Goal: Task Accomplishment & Management: Manage account settings

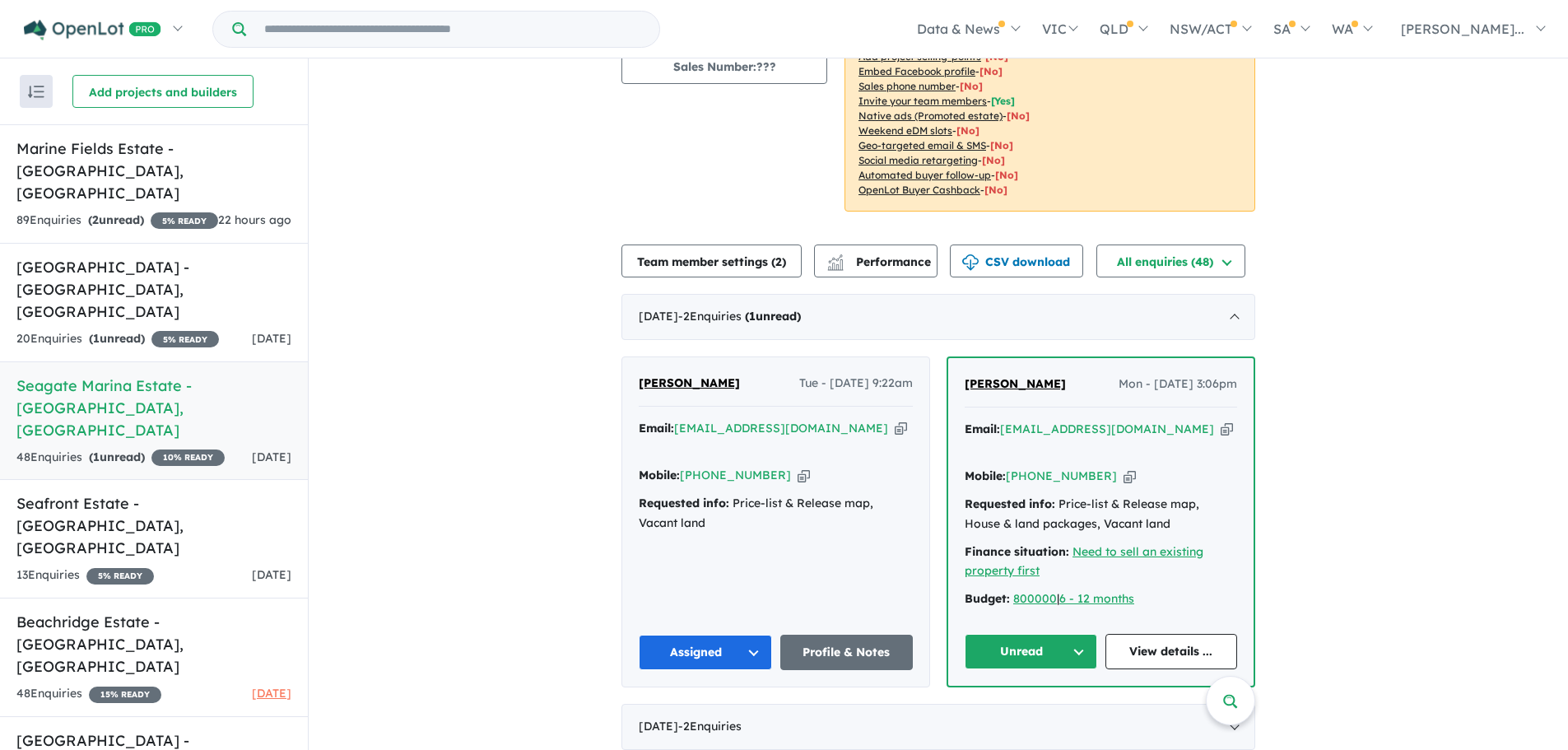
scroll to position [329, 0]
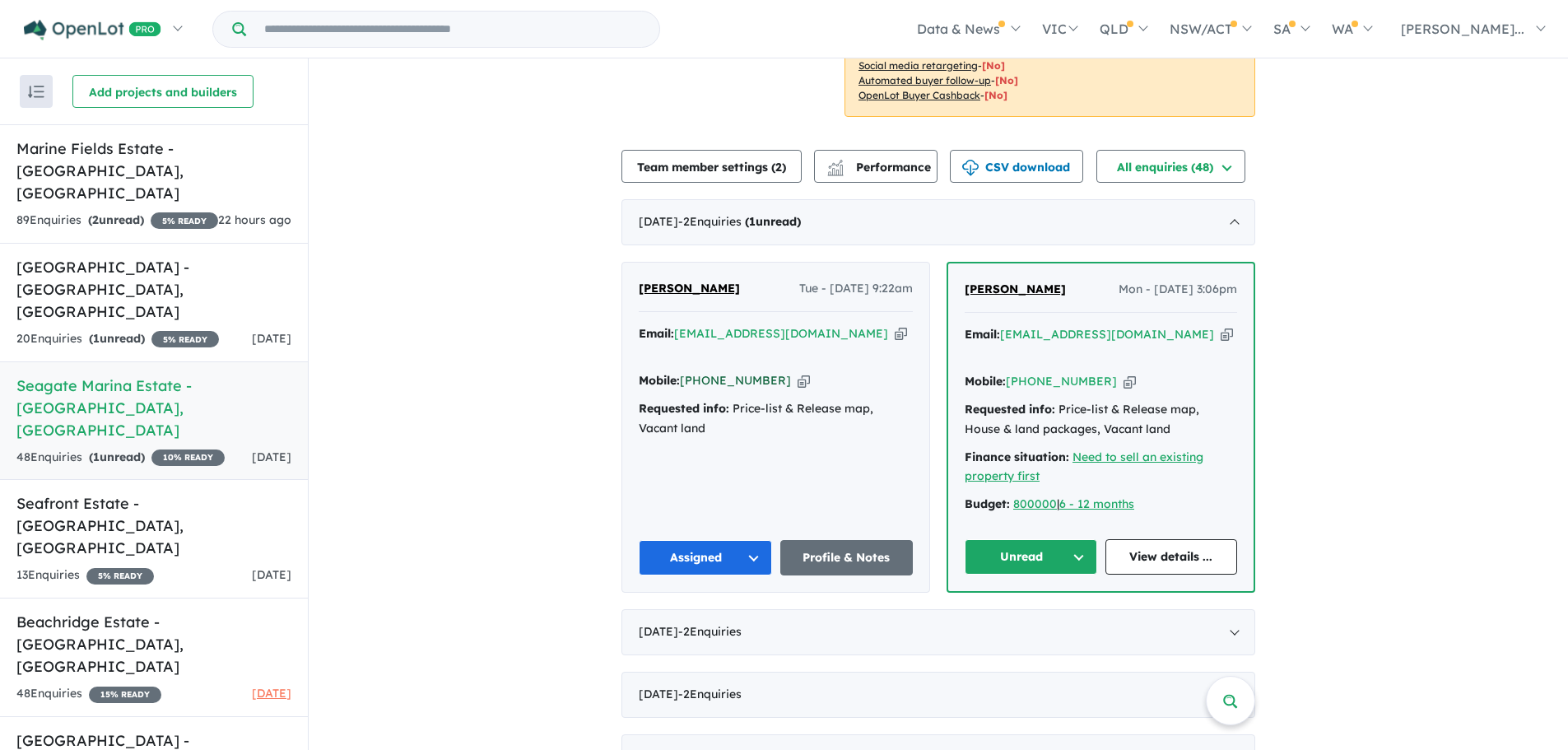
drag, startPoint x: 769, startPoint y: 337, endPoint x: 680, endPoint y: 340, distance: 89.1
click at [680, 372] on div "Mobile: [PHONE_NUMBER] Copied!" at bounding box center [775, 381] width 274 height 20
drag, startPoint x: 1091, startPoint y: 359, endPoint x: 1009, endPoint y: 366, distance: 82.3
click at [1009, 373] on div "Mobile: [PHONE_NUMBER] Copied!" at bounding box center [1101, 382] width 273 height 20
copy link "[PHONE_NUMBER]"
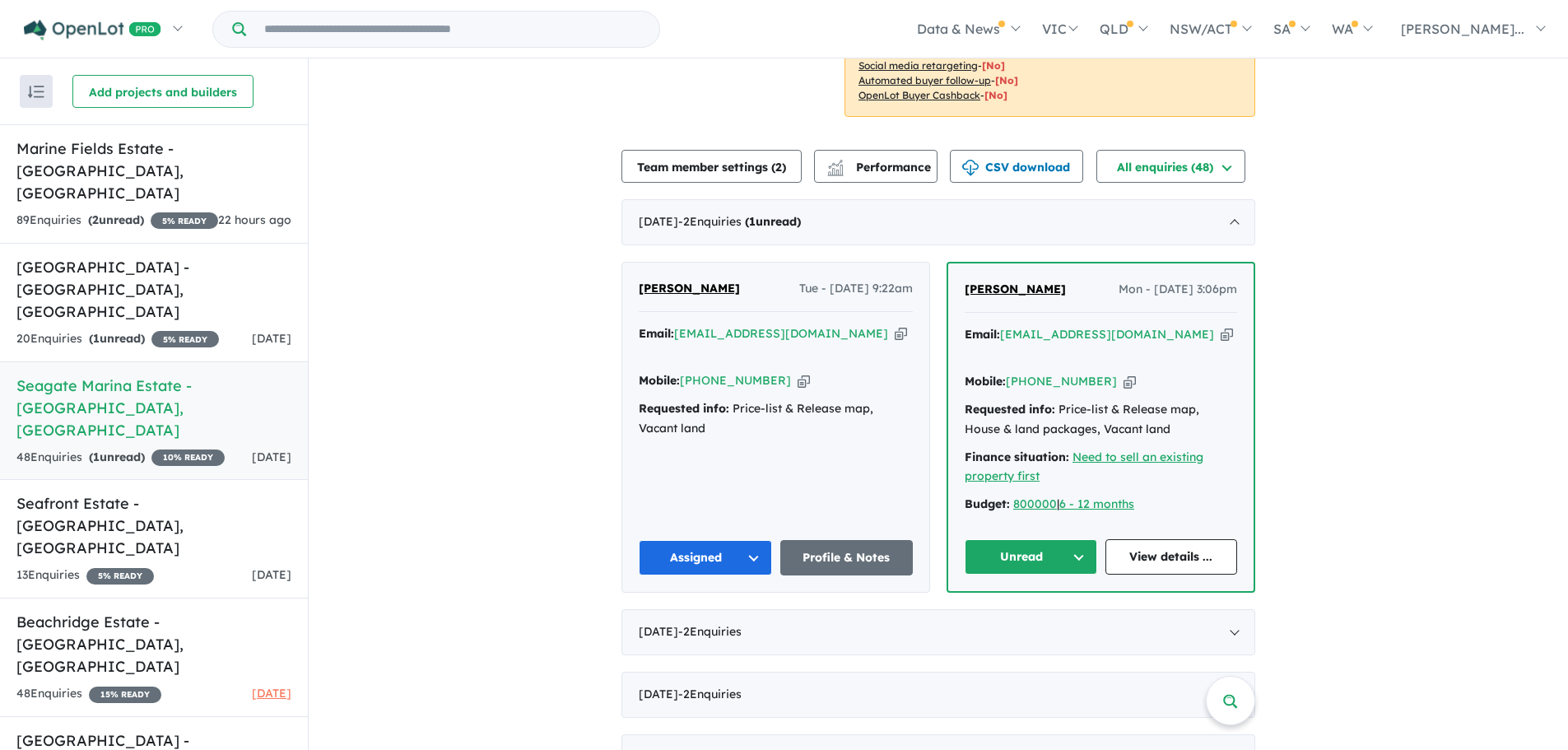
click at [1049, 539] on button "Unread" at bounding box center [1031, 557] width 133 height 36
click at [1047, 615] on button "Assigned" at bounding box center [1037, 634] width 143 height 38
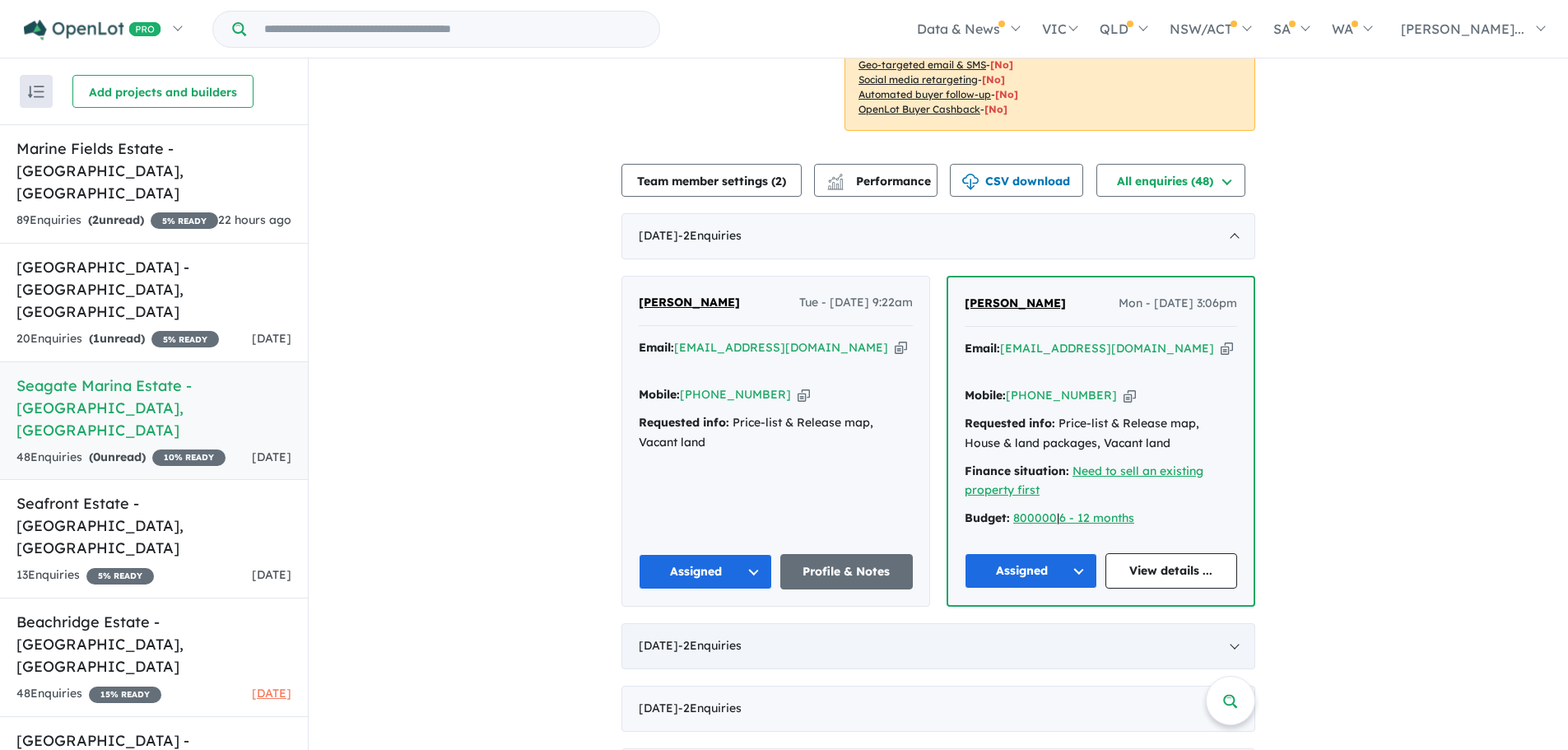
scroll to position [412, 0]
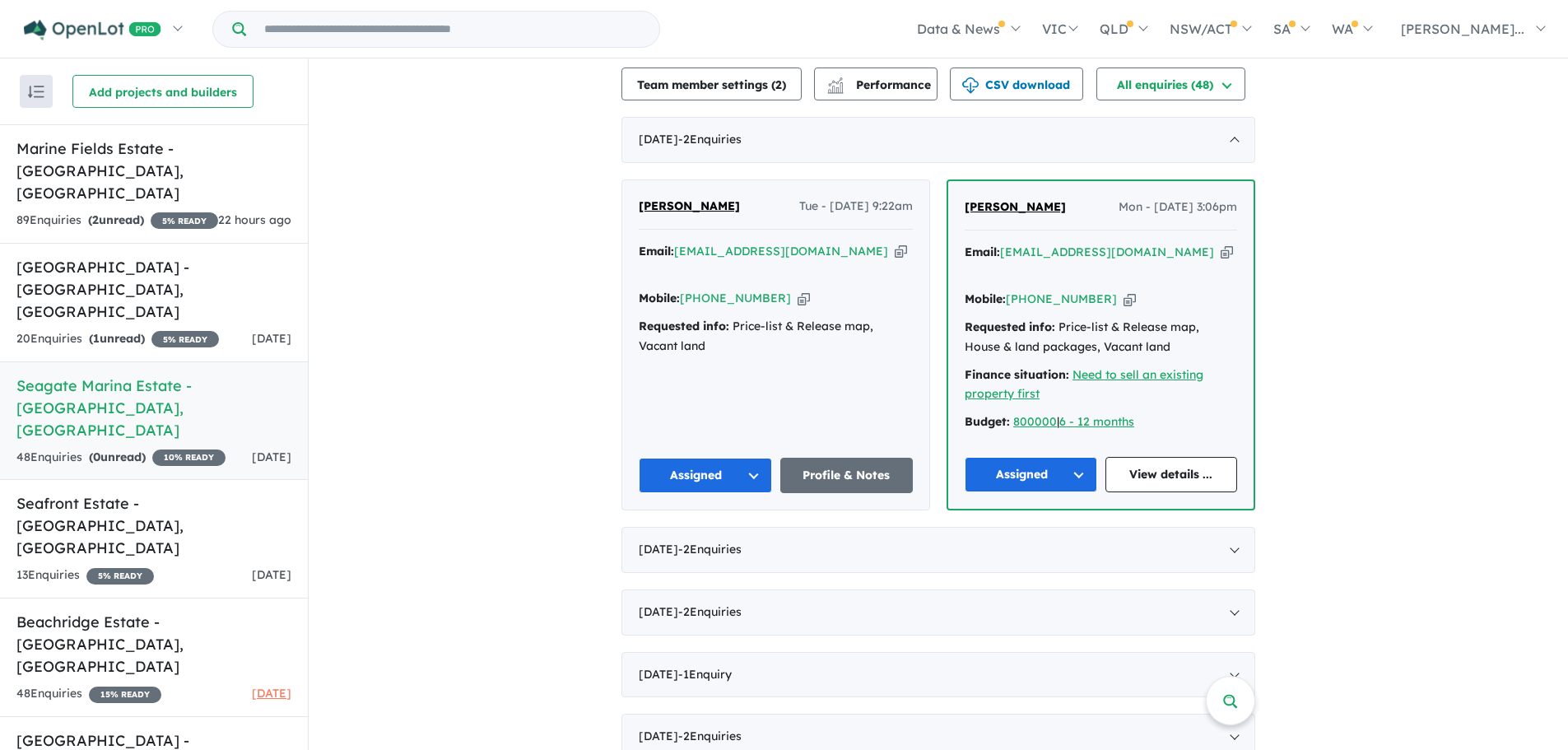
click at [752, 458] on button "Assigned" at bounding box center [705, 476] width 134 height 36
click at [751, 458] on button "Assigned" at bounding box center [705, 476] width 134 height 36
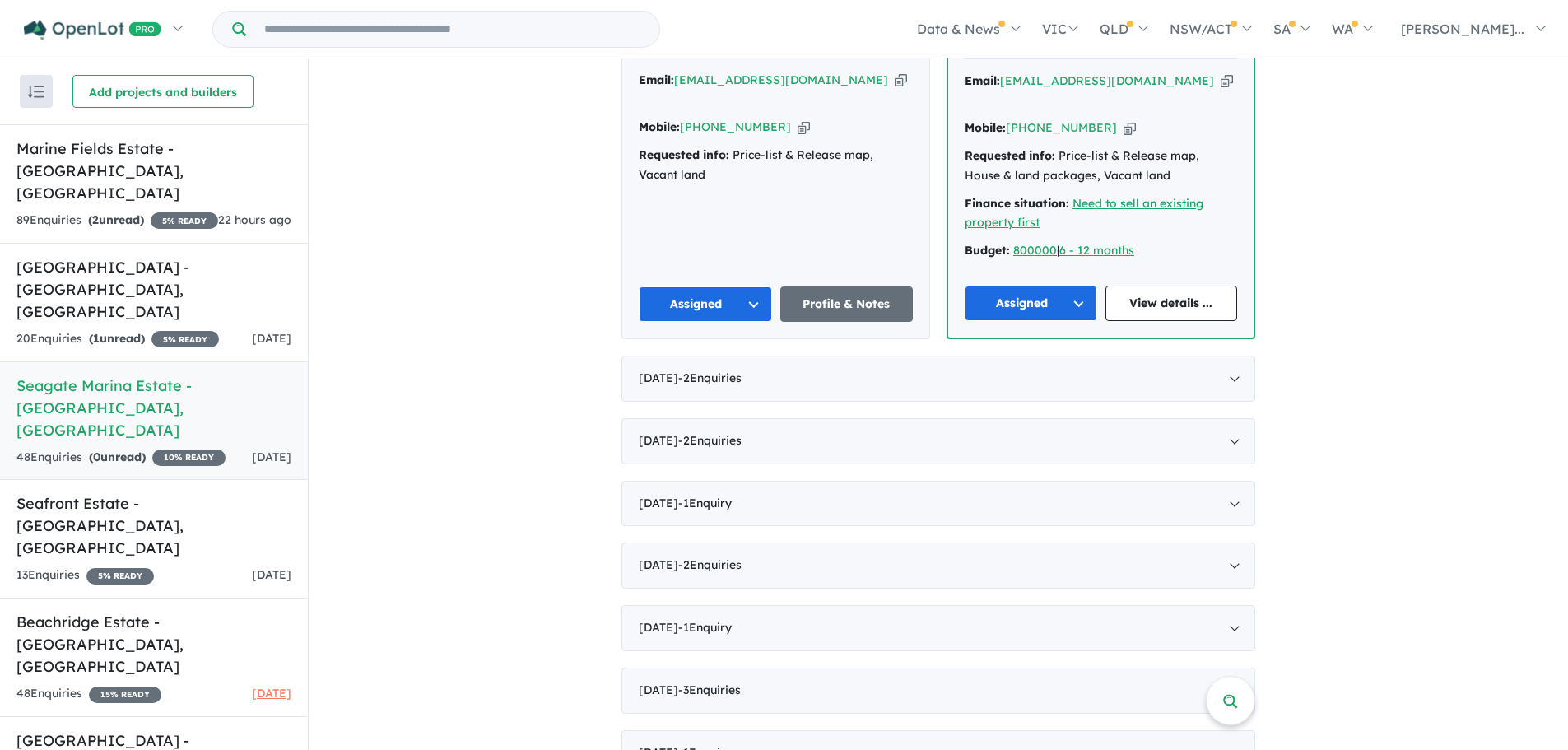
scroll to position [823, 0]
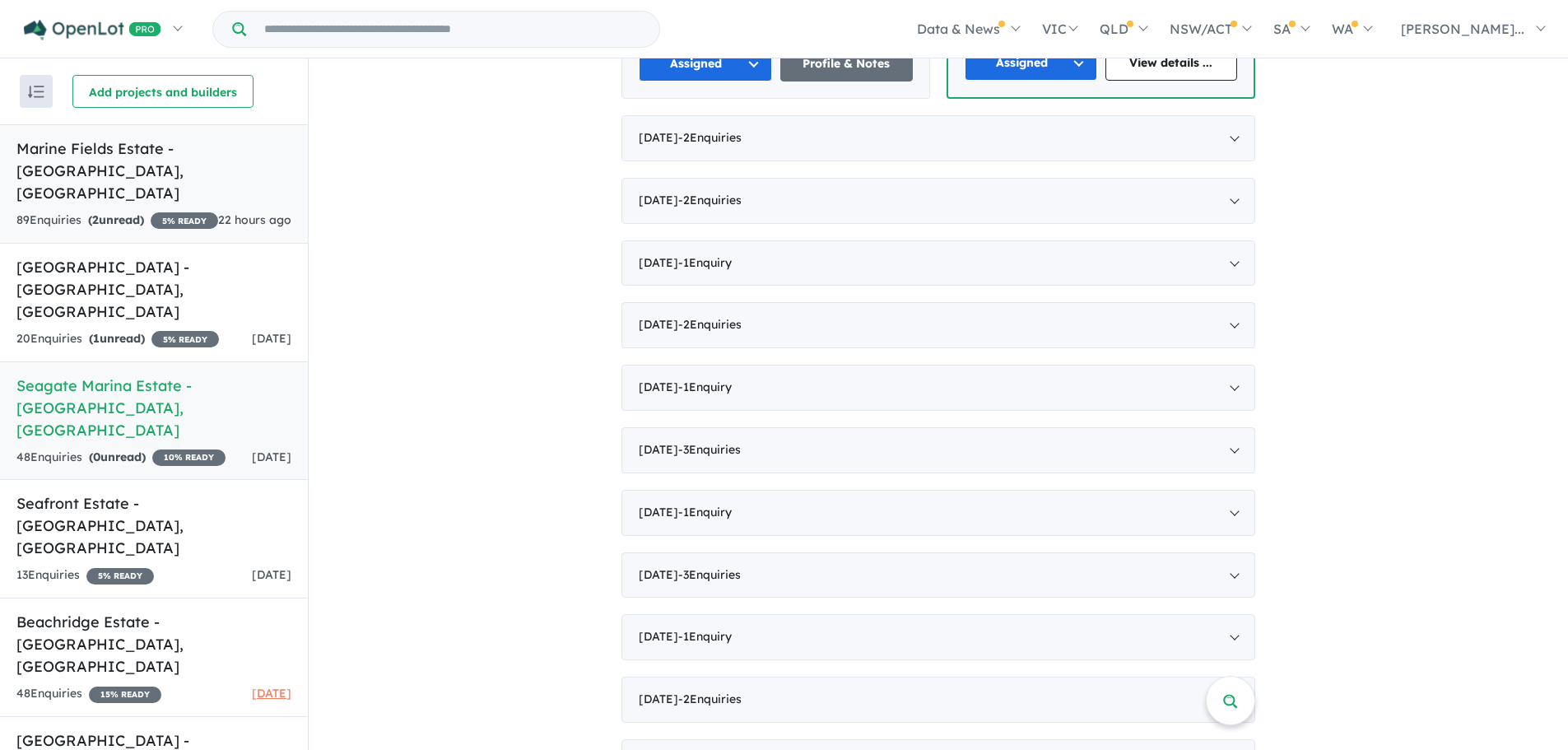
click at [188, 211] on div "89 Enquir ies ( 2 unread) 5 % READY" at bounding box center [118, 220] width 201 height 20
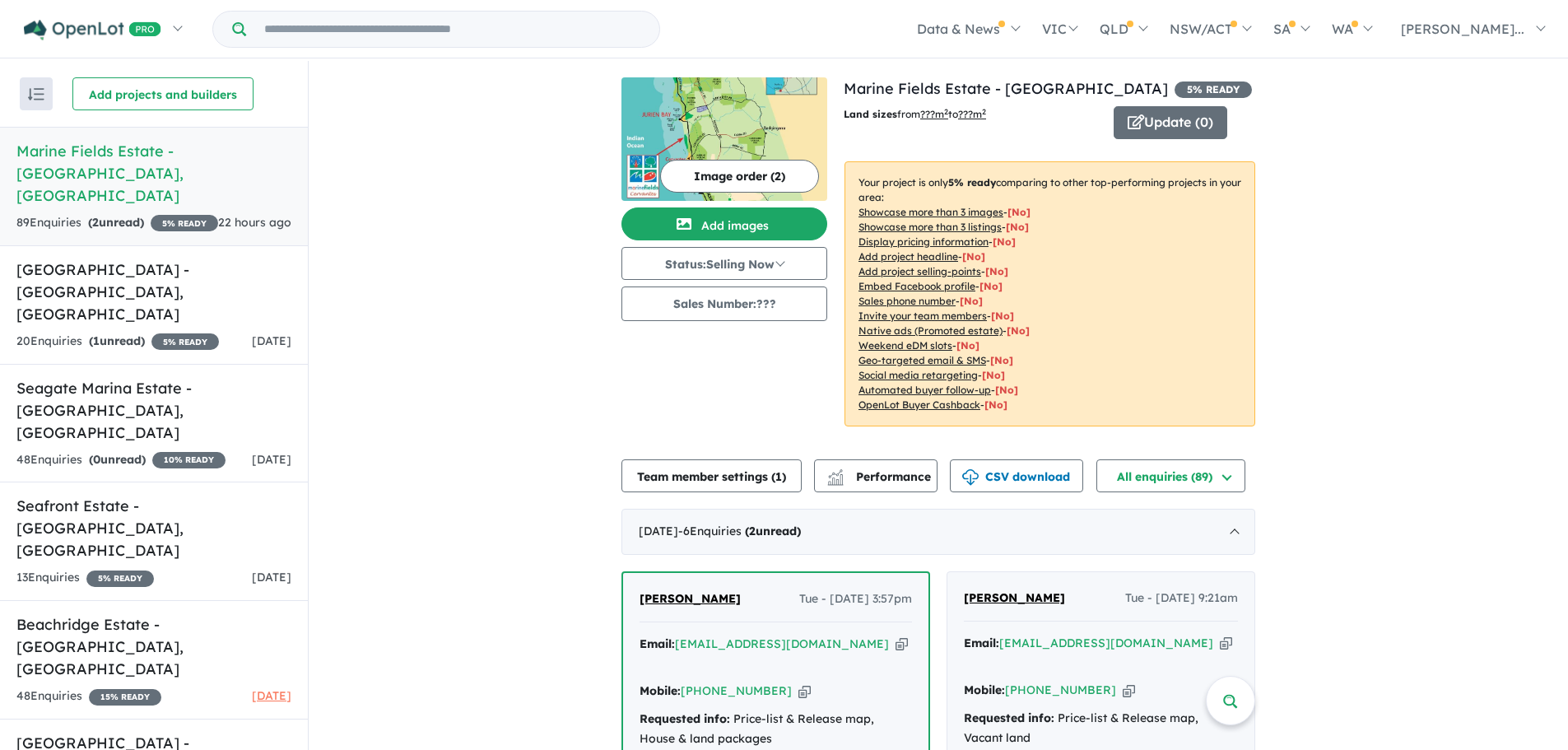
scroll to position [494, 0]
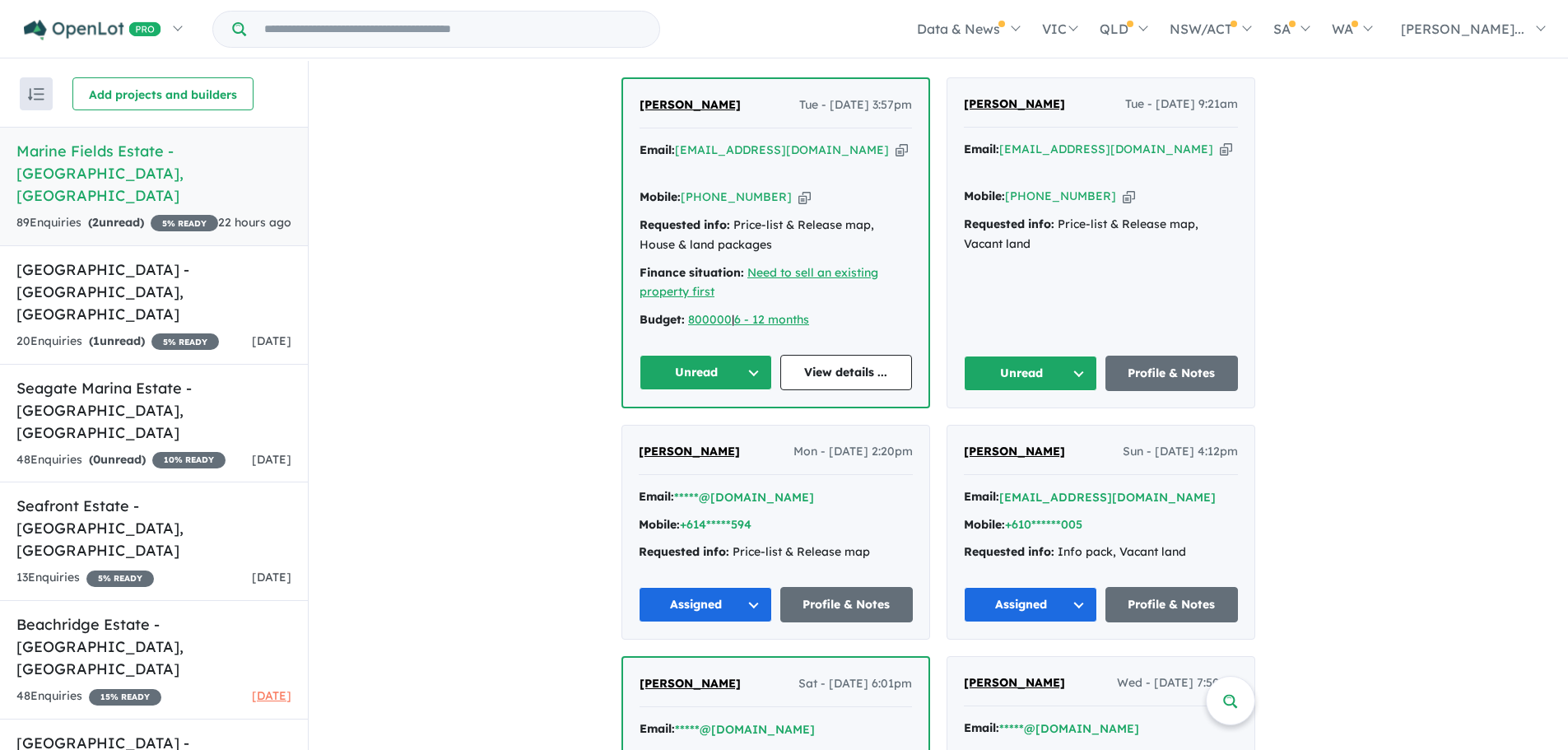
click at [750, 367] on button "Unread" at bounding box center [705, 373] width 133 height 36
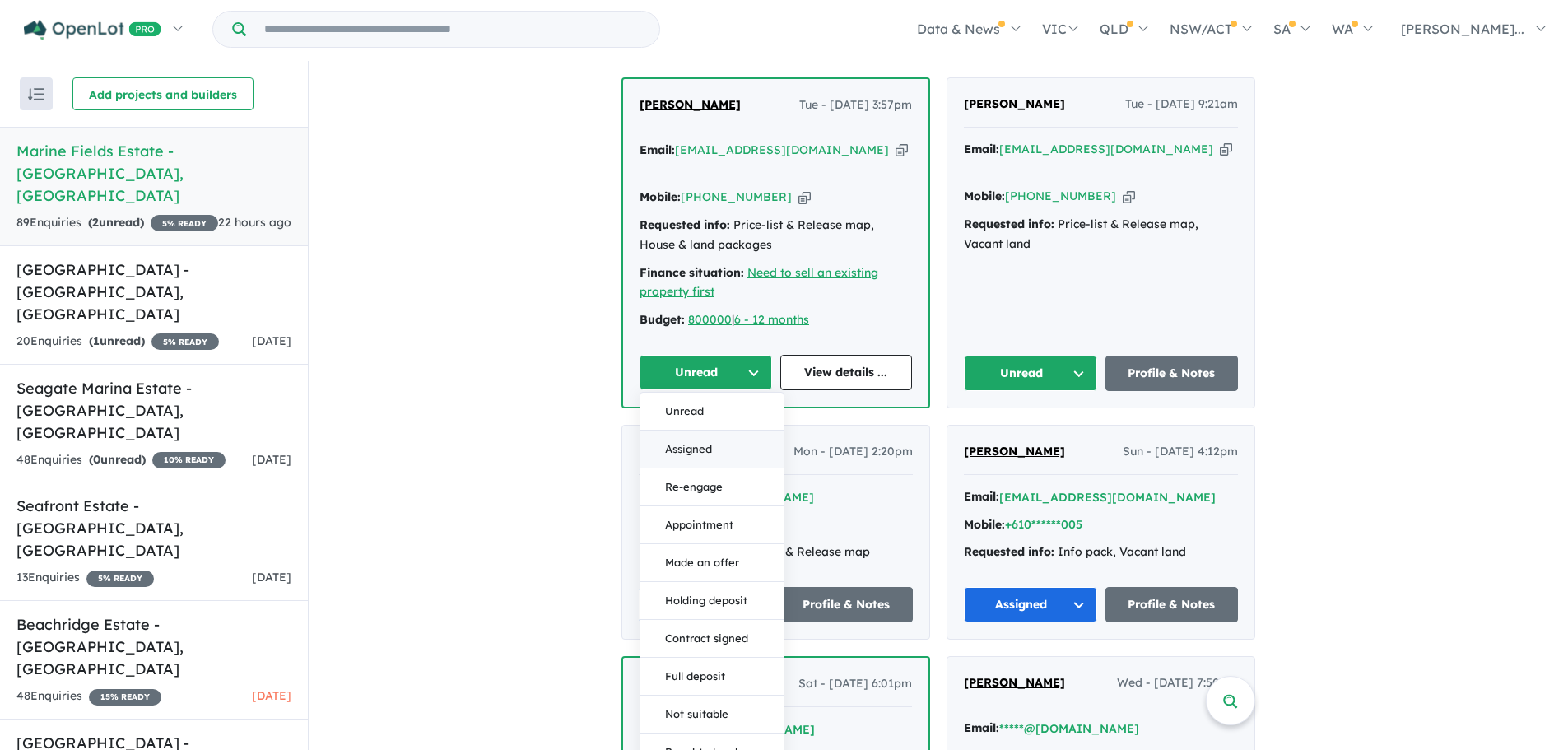
click at [716, 451] on button "Assigned" at bounding box center [712, 450] width 143 height 38
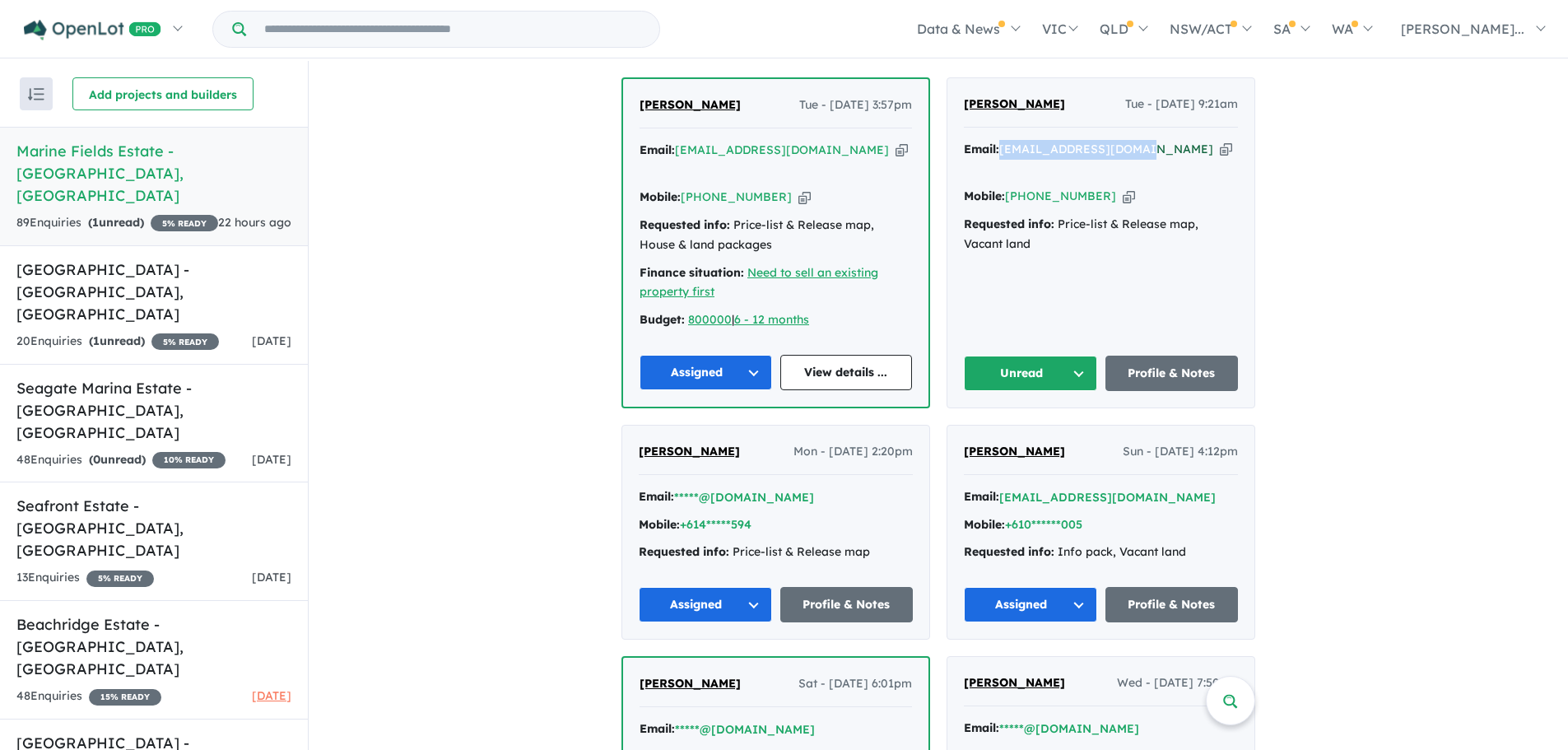
drag, startPoint x: 1134, startPoint y: 151, endPoint x: 1000, endPoint y: 155, distance: 134.1
click at [1000, 155] on div "Email: [EMAIL_ADDRESS][DOMAIN_NAME] Copied!" at bounding box center [1101, 160] width 274 height 40
copy a%20Marine%20Fields%20Estate%20-%20Jurien%20Bay"] "[EMAIL_ADDRESS][DOMAIN_NAME]"
click at [1080, 366] on button "Unread" at bounding box center [1031, 374] width 134 height 36
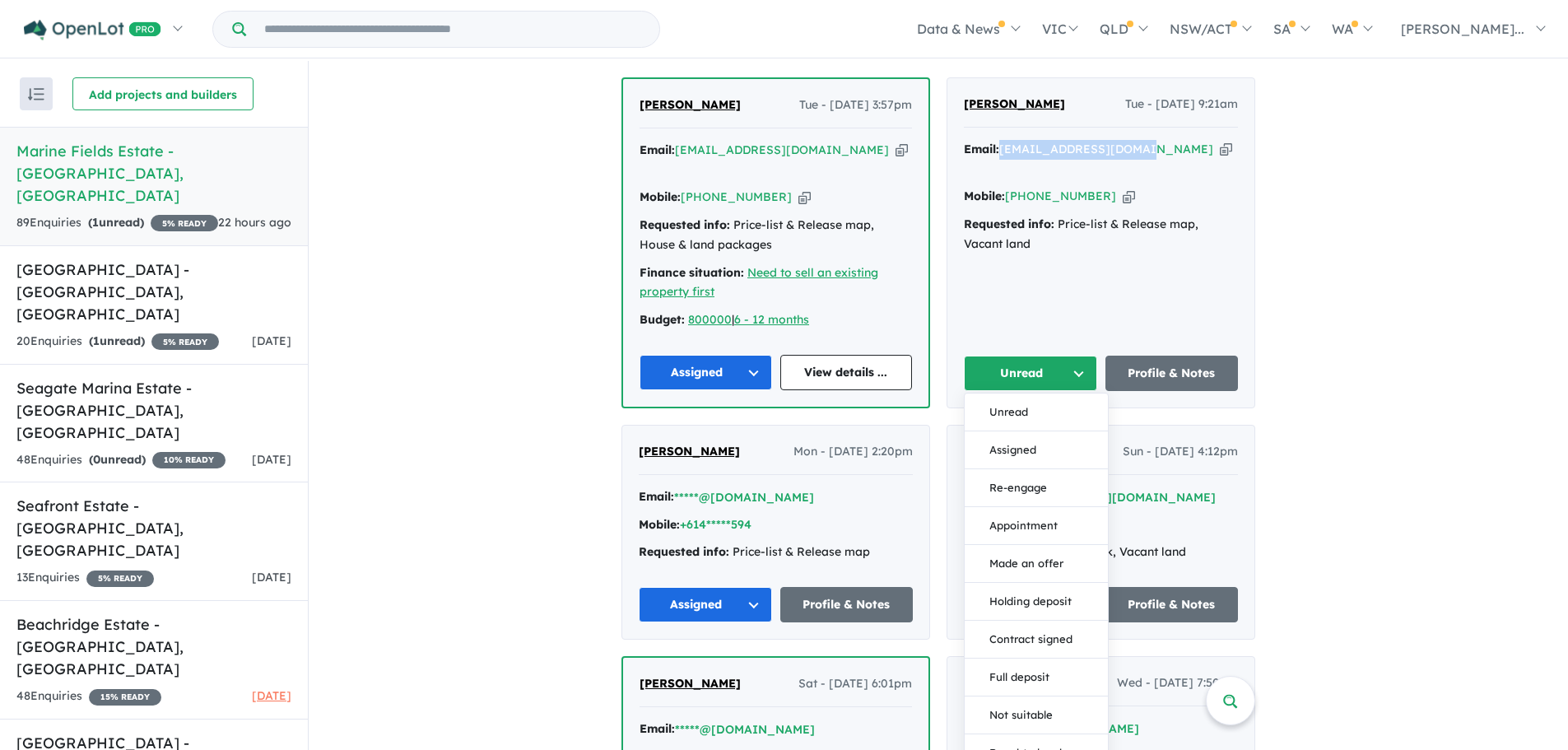
click at [1038, 449] on button "Assigned" at bounding box center [1037, 451] width 143 height 38
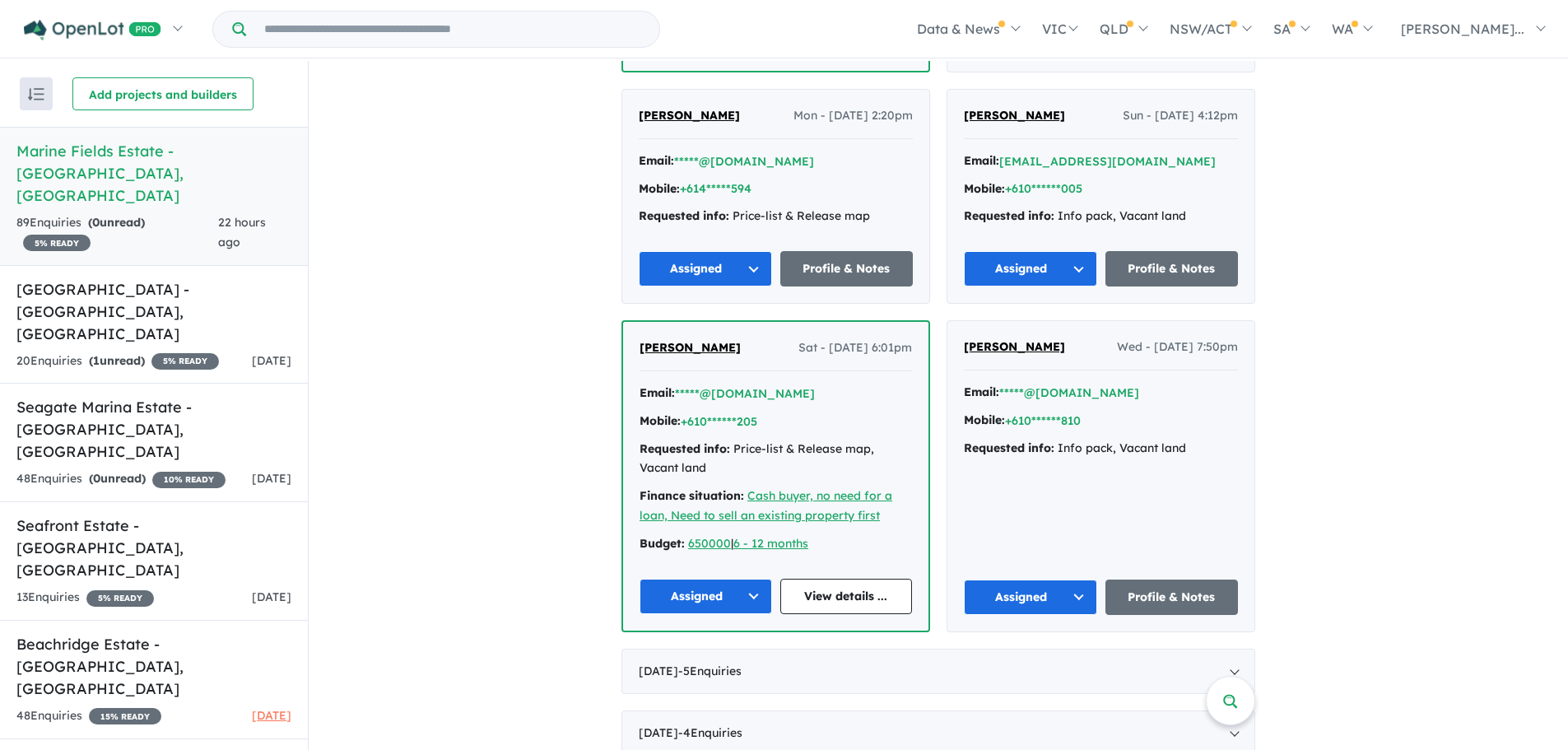
scroll to position [1071, 0]
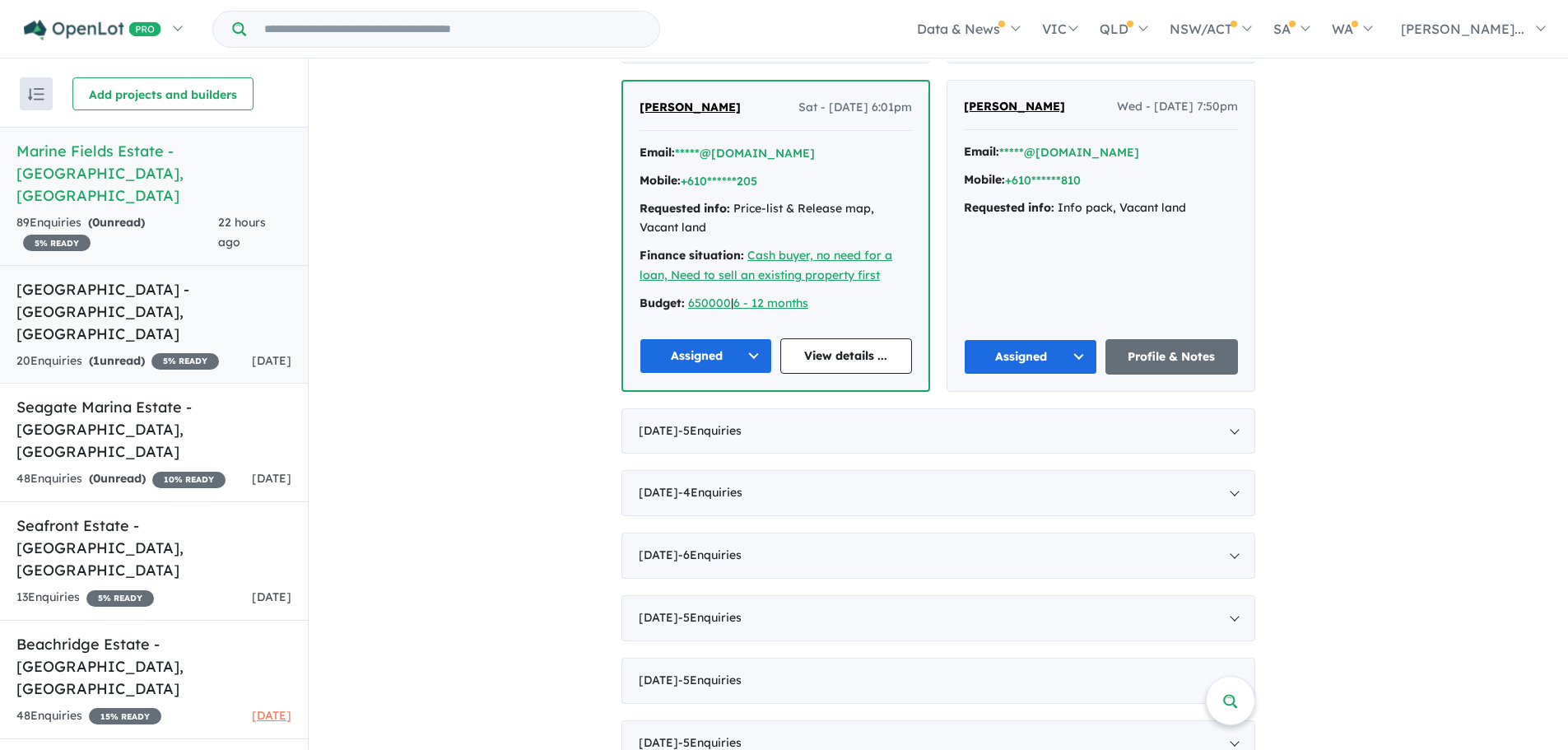
click at [98, 279] on h5 "[GEOGRAPHIC_DATA] - [GEOGRAPHIC_DATA] , [GEOGRAPHIC_DATA]" at bounding box center [154, 311] width 275 height 67
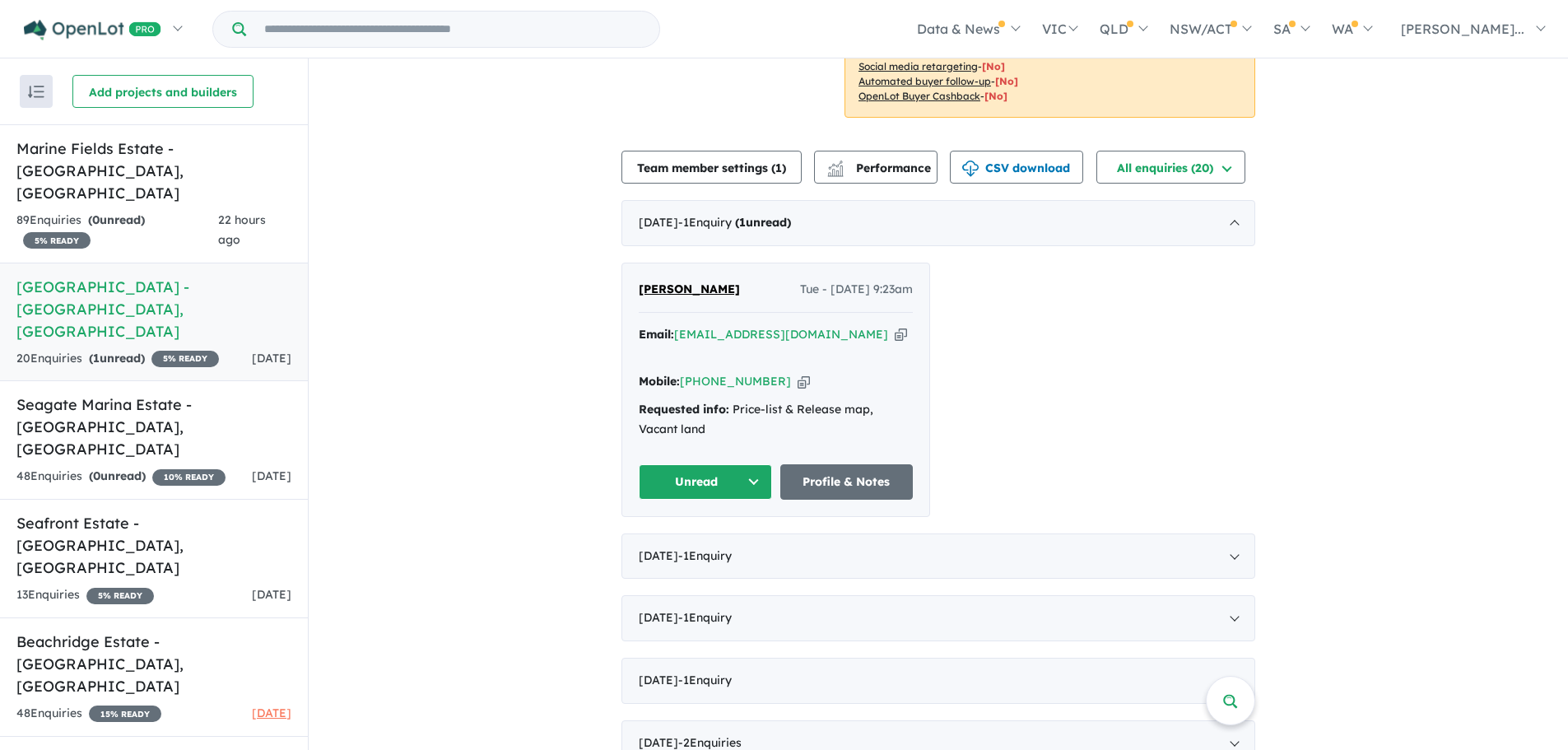
scroll to position [329, 0]
click at [736, 464] on button "Unread" at bounding box center [705, 482] width 134 height 36
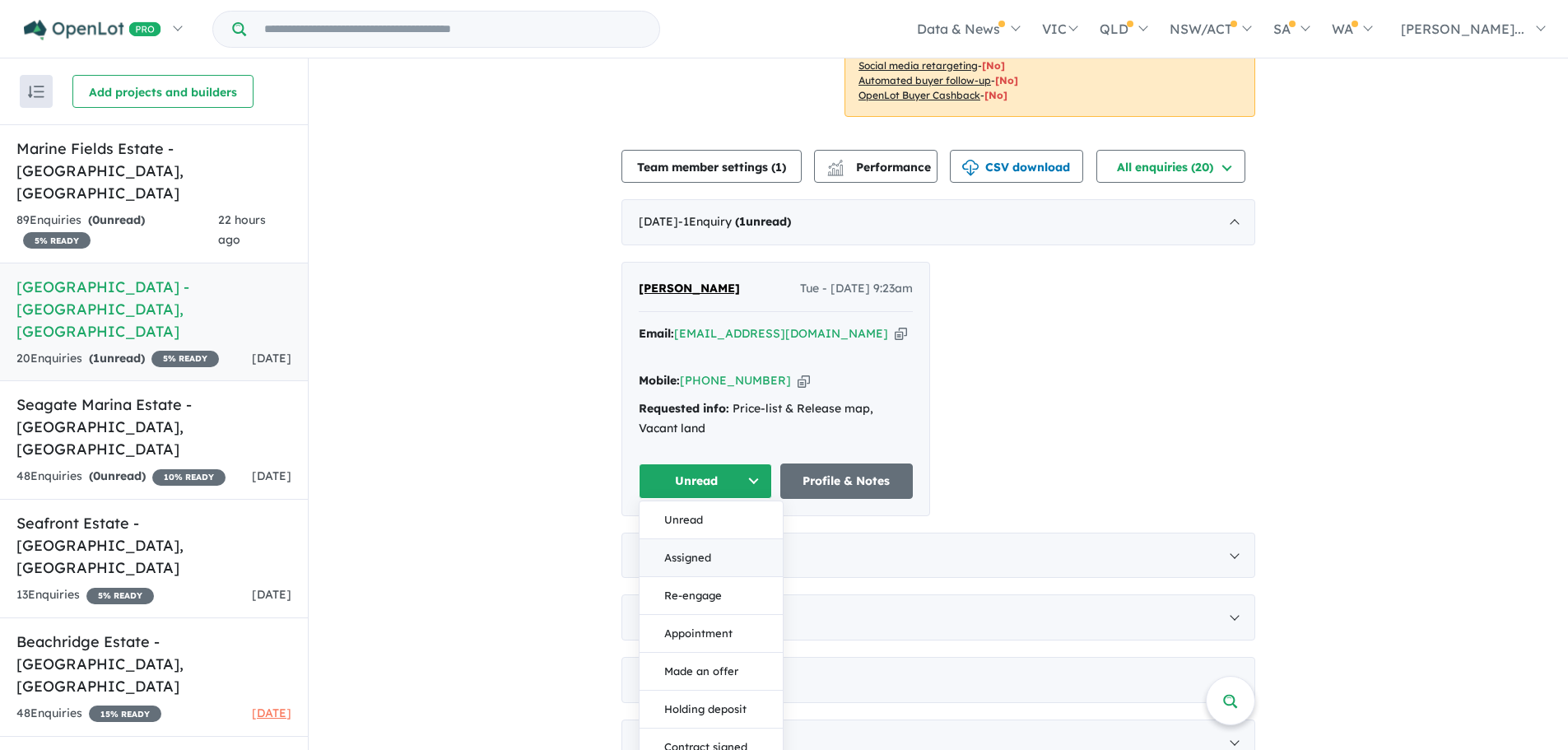
click at [705, 539] on button "Assigned" at bounding box center [711, 558] width 143 height 38
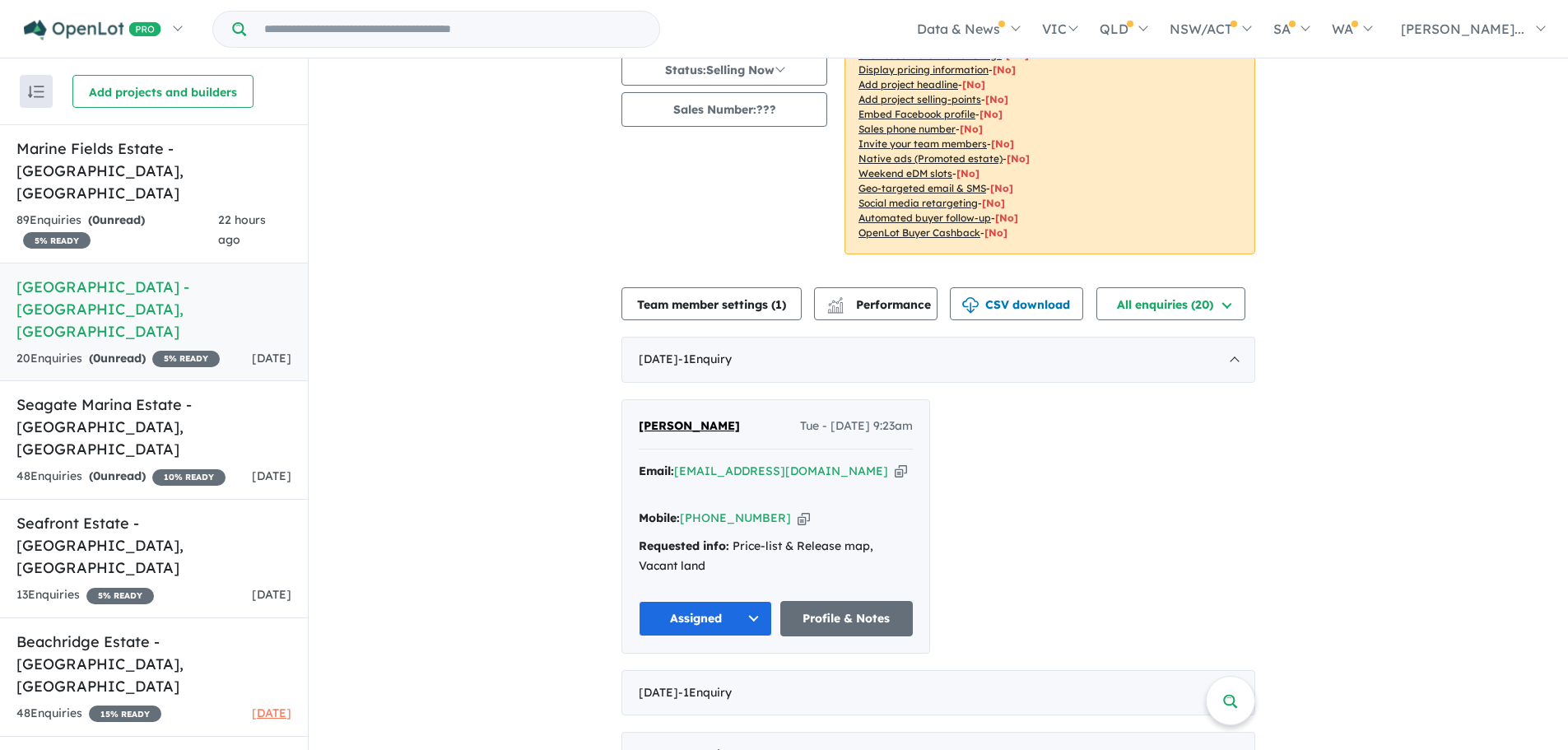
scroll to position [0, 0]
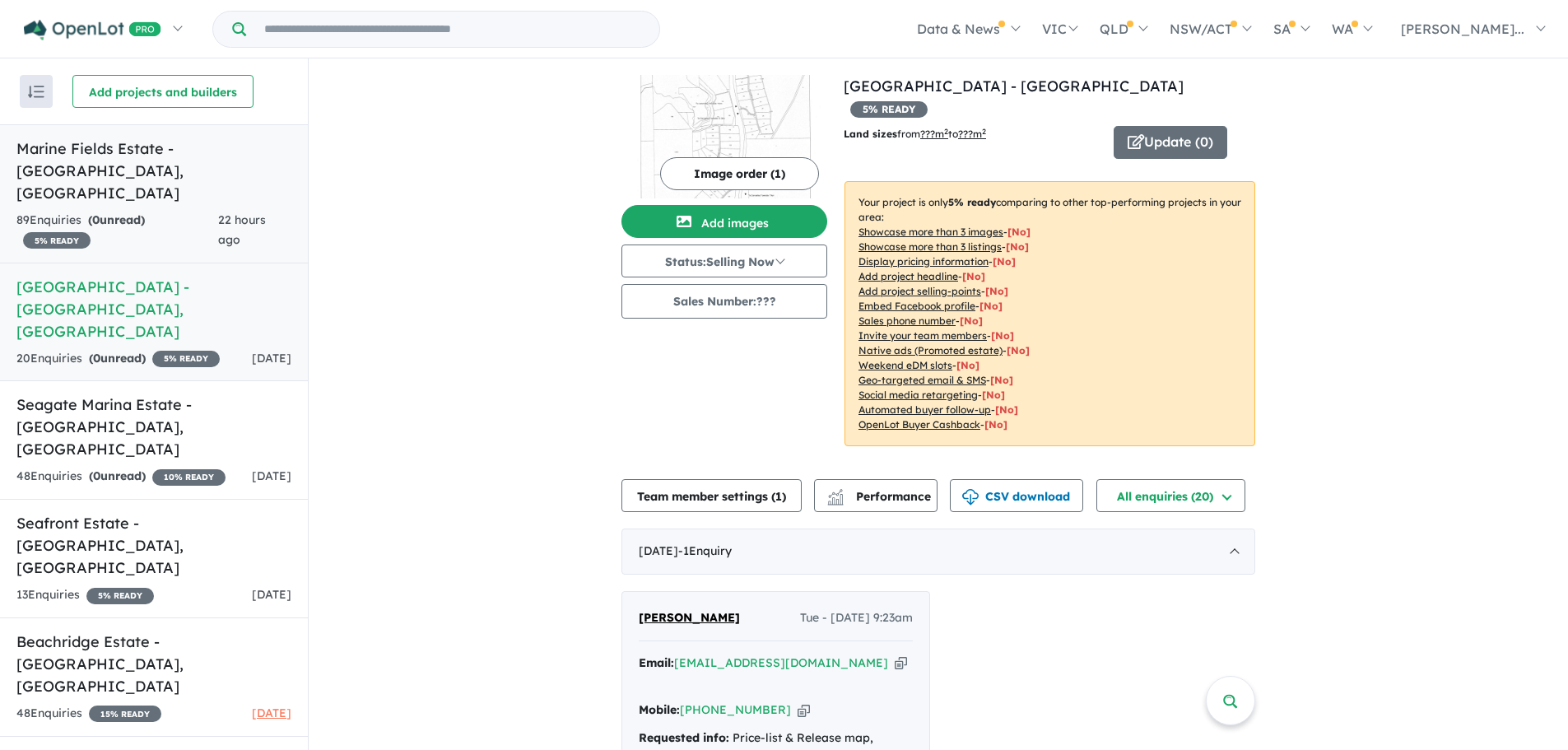
click at [182, 211] on div "89 Enquir ies ( 0 unread) 5 % READY" at bounding box center [118, 231] width 201 height 40
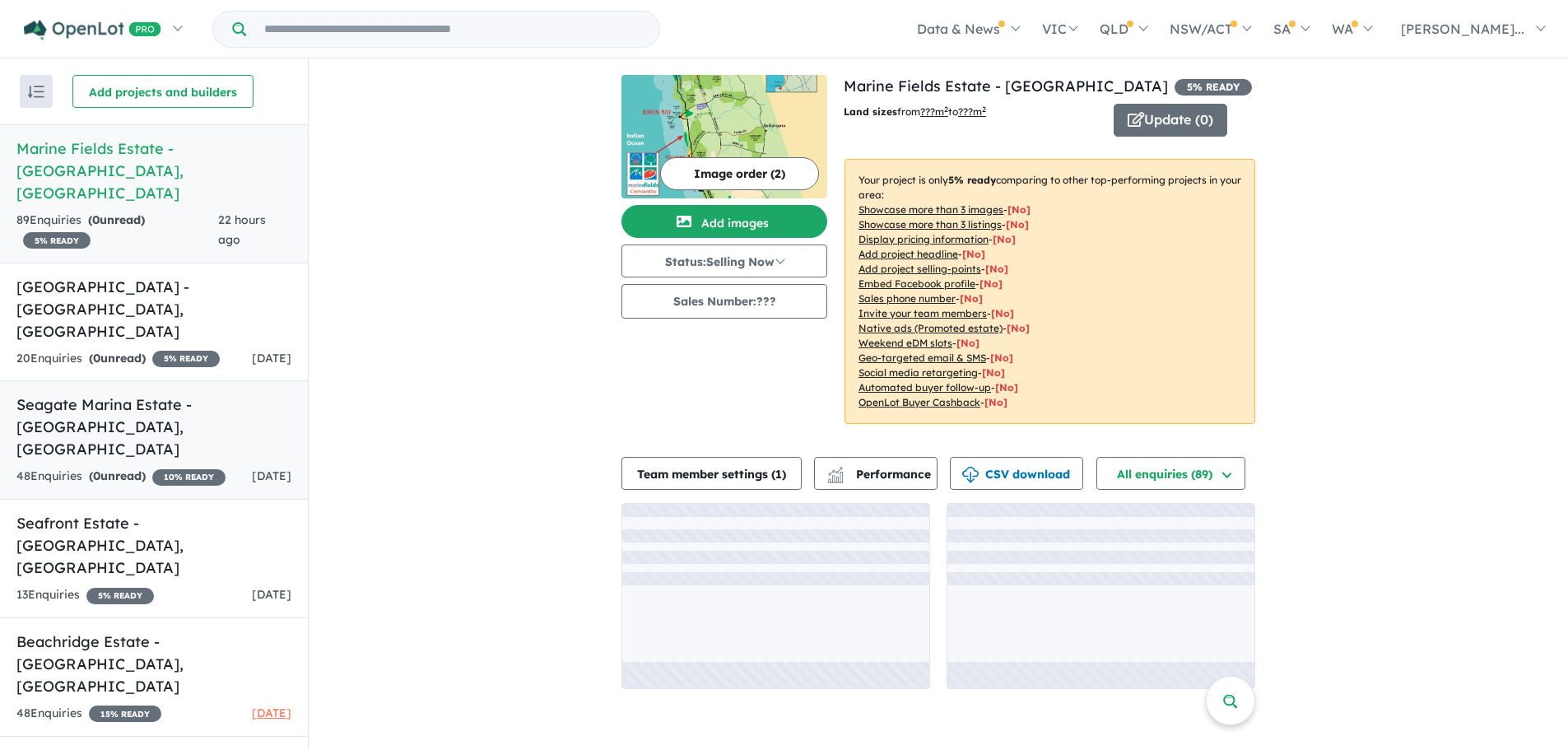
click at [97, 393] on h5 "Seagate Marina Estate - [GEOGRAPHIC_DATA] , [GEOGRAPHIC_DATA]" at bounding box center [154, 426] width 275 height 67
